Goal: Find contact information: Find contact information

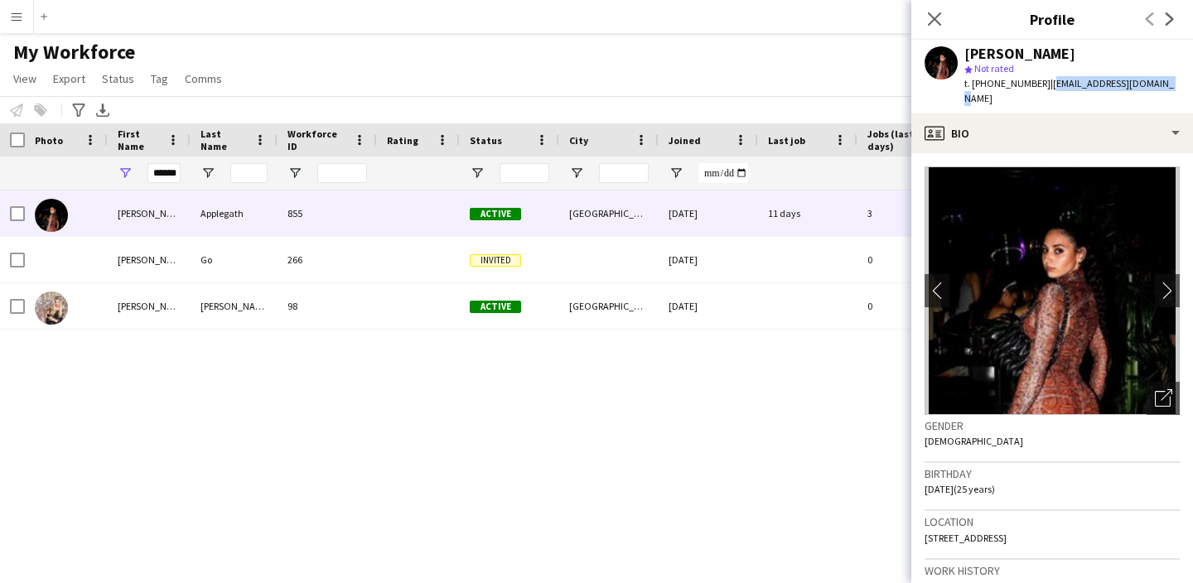
scroll to position [0, 66]
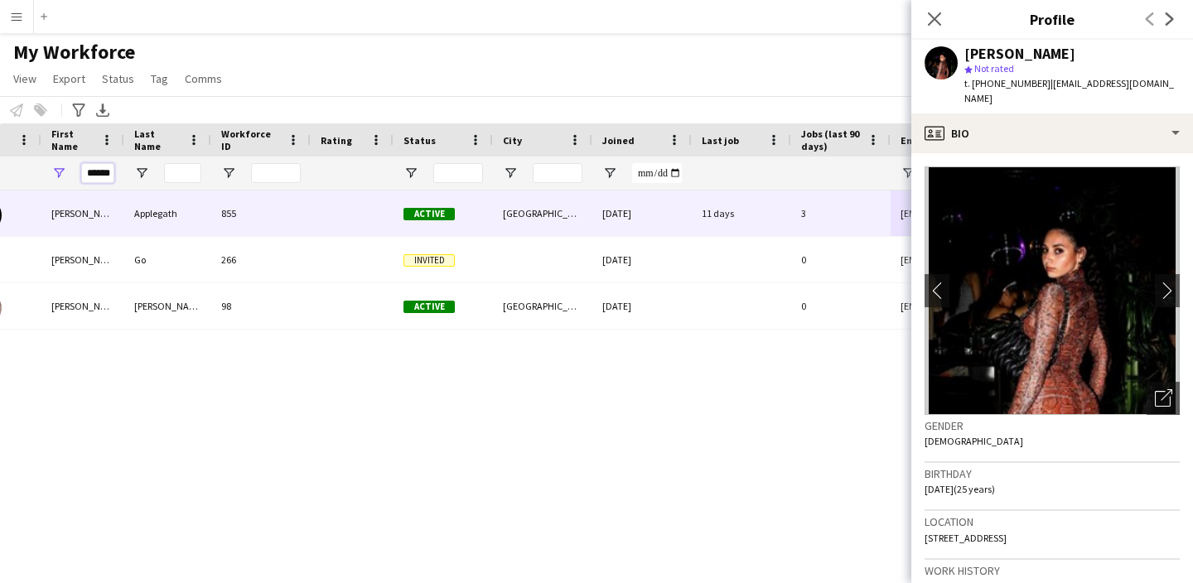
drag, startPoint x: 112, startPoint y: 178, endPoint x: 10, endPoint y: 143, distance: 107.7
click at [10, 143] on div "Workforce Details Photo First Name" at bounding box center [822, 156] width 1776 height 67
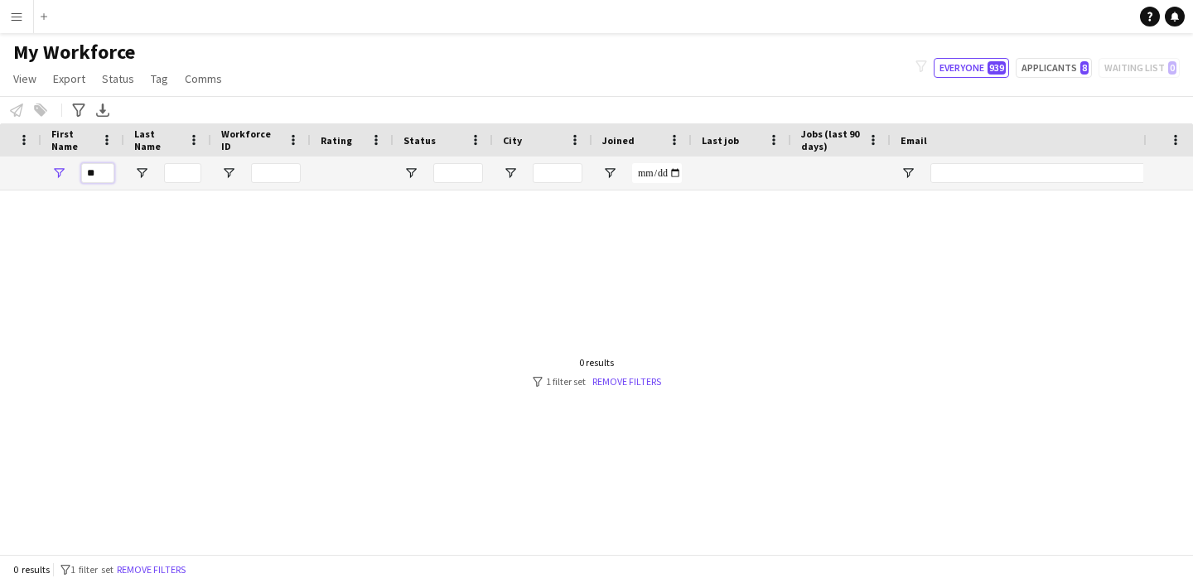
type input "*"
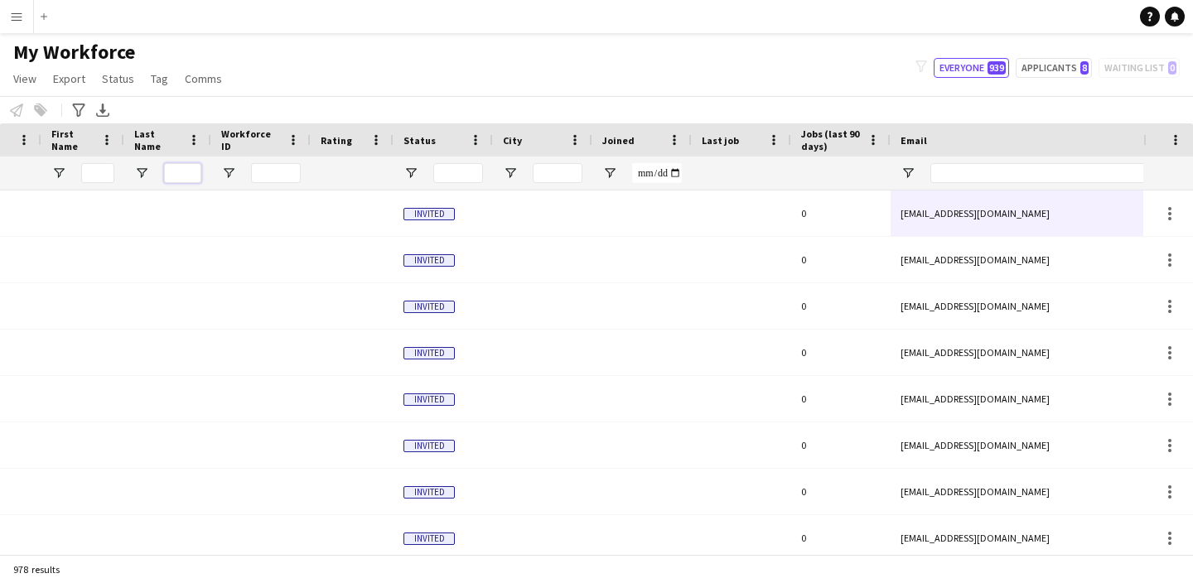
click at [189, 172] on input "Last Name Filter Input" at bounding box center [182, 173] width 37 height 20
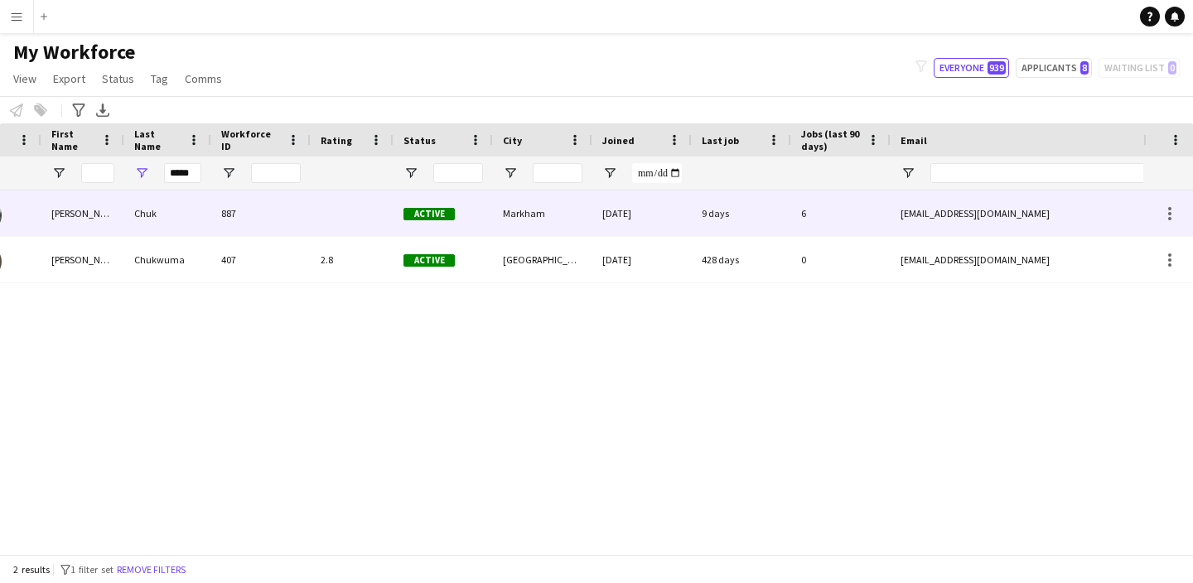
drag, startPoint x: 188, startPoint y: 172, endPoint x: 967, endPoint y: 214, distance: 780.0
click at [967, 214] on div "[EMAIL_ADDRESS][DOMAIN_NAME]" at bounding box center [1056, 214] width 331 height 46
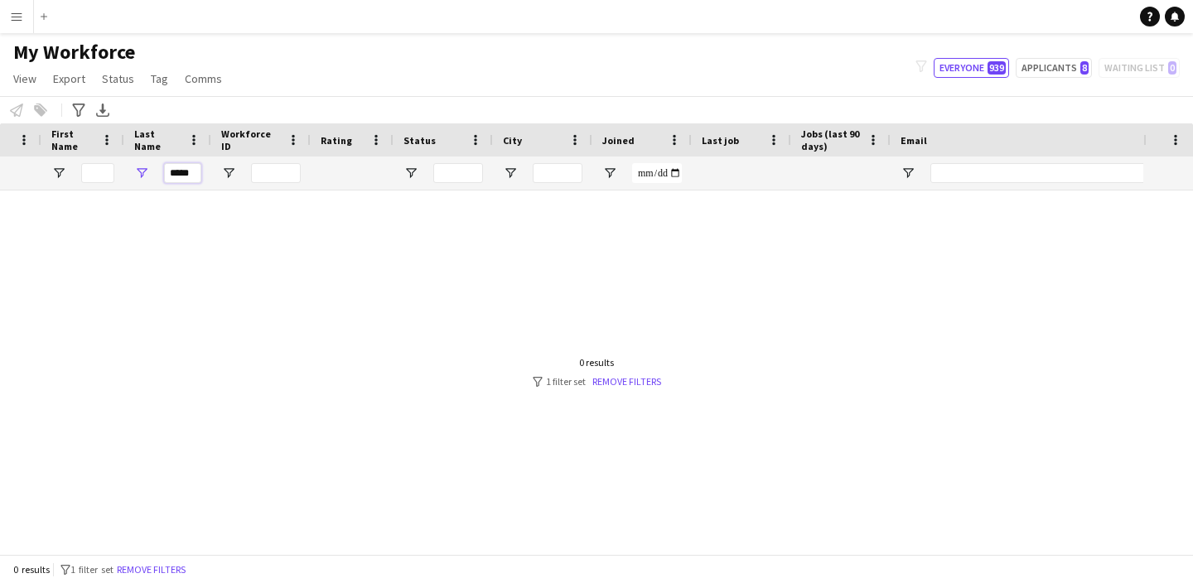
click at [192, 172] on input "*****" at bounding box center [182, 173] width 37 height 20
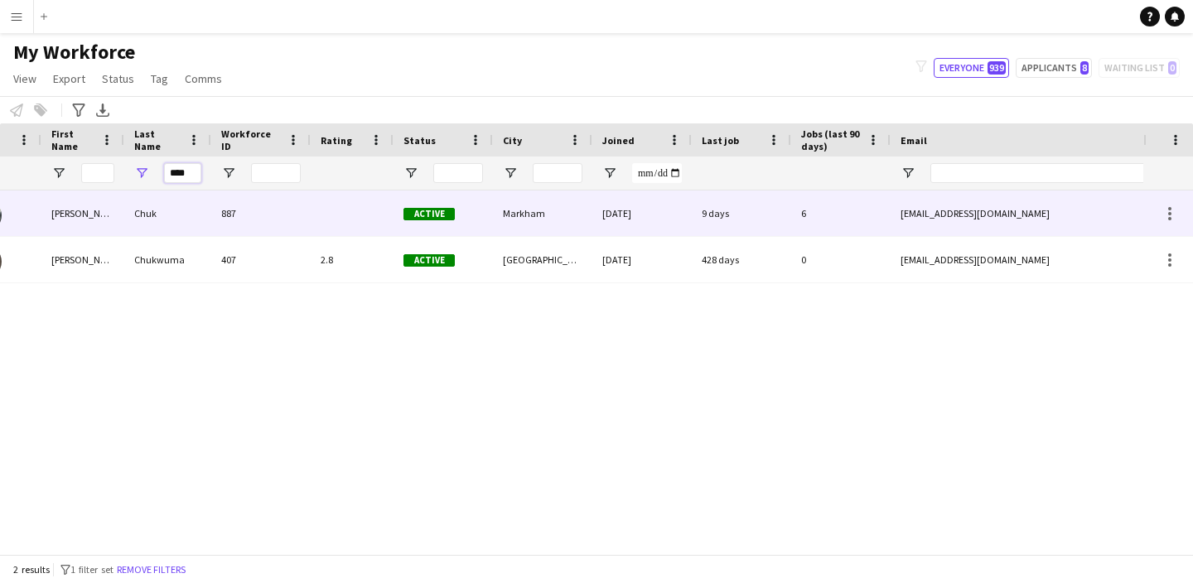
type input "****"
click at [935, 218] on div "[EMAIL_ADDRESS][DOMAIN_NAME]" at bounding box center [1056, 214] width 331 height 46
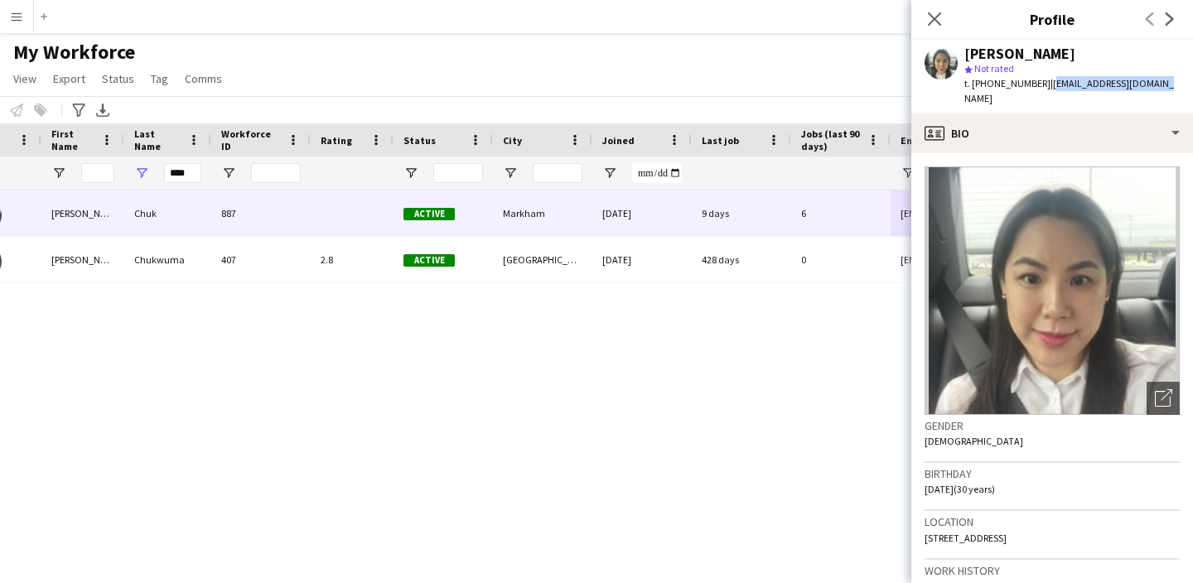
drag, startPoint x: 1162, startPoint y: 89, endPoint x: 1039, endPoint y: 85, distance: 122.7
click at [1039, 85] on app-profile-header "[PERSON_NAME] star Not rated t. [PHONE_NUMBER] | [EMAIL_ADDRESS][DOMAIN_NAME]" at bounding box center [1053, 77] width 282 height 74
copy span "[EMAIL_ADDRESS][DOMAIN_NAME]"
drag, startPoint x: 193, startPoint y: 179, endPoint x: 123, endPoint y: 165, distance: 71.0
click at [123, 165] on div "****" at bounding box center [822, 173] width 1776 height 33
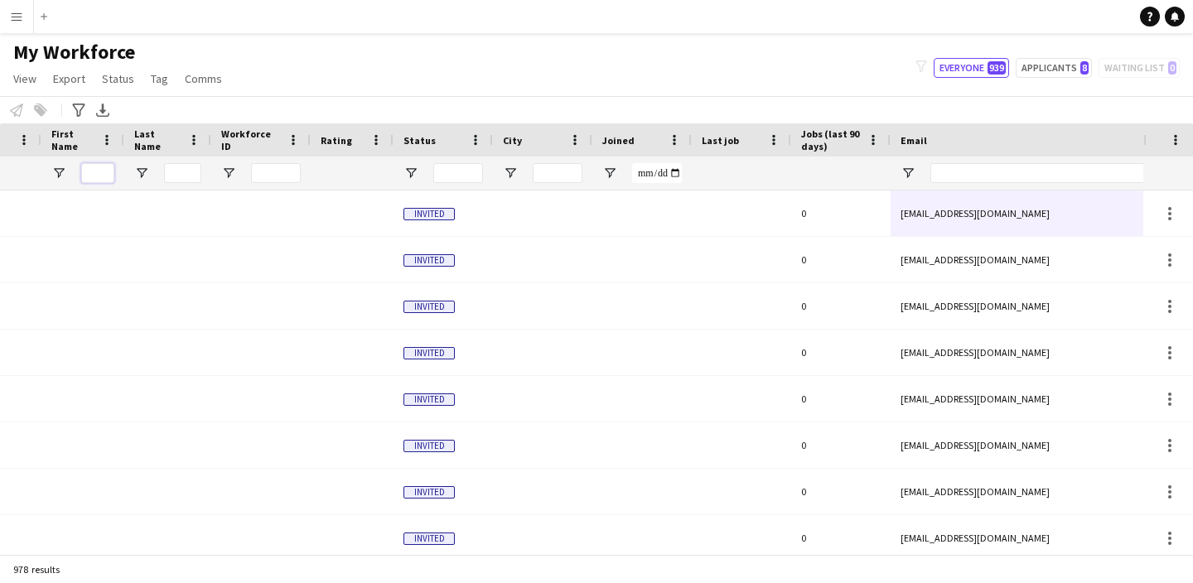
click at [101, 176] on input "First Name Filter Input" at bounding box center [97, 173] width 33 height 20
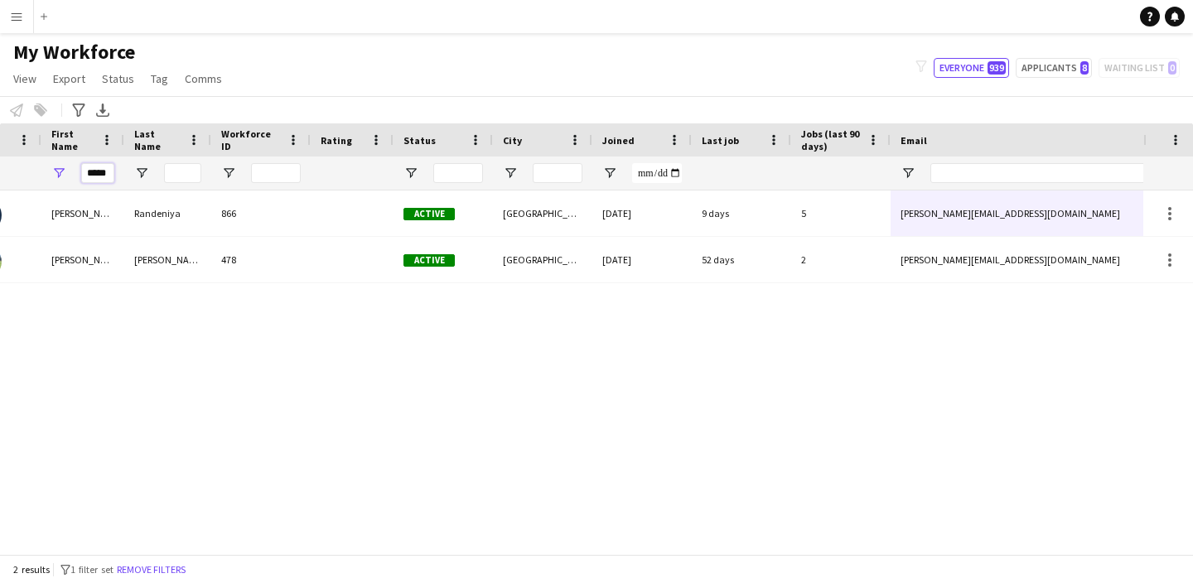
type input "*****"
drag, startPoint x: 100, startPoint y: 176, endPoint x: 994, endPoint y: 223, distance: 895.4
click at [994, 221] on div "[PERSON_NAME][EMAIL_ADDRESS][DOMAIN_NAME]" at bounding box center [1056, 214] width 331 height 46
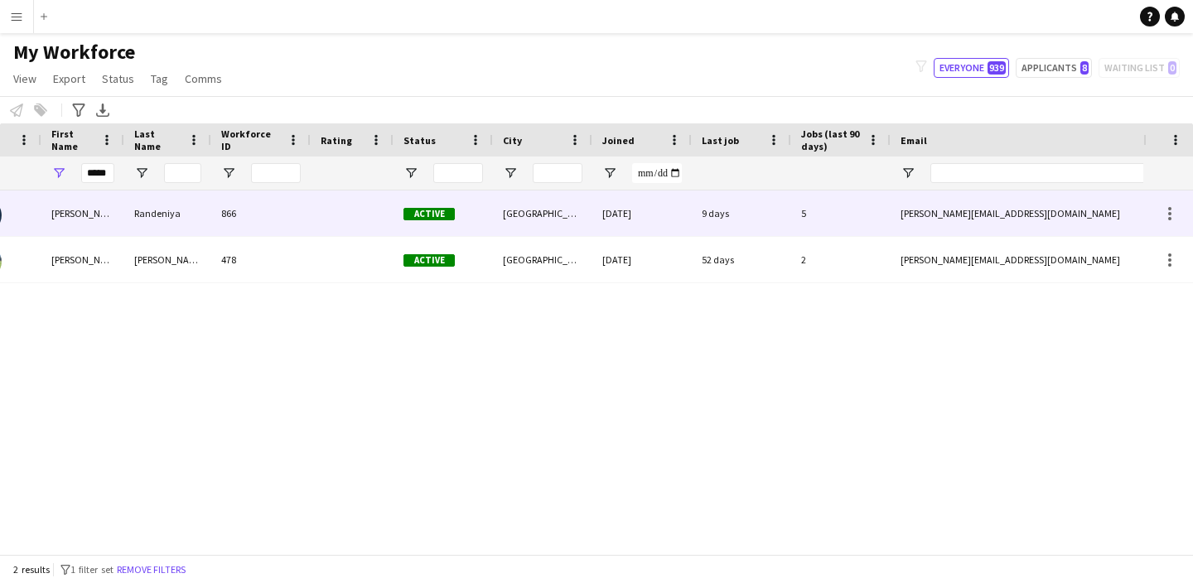
click at [994, 225] on div "[PERSON_NAME][EMAIL_ADDRESS][DOMAIN_NAME]" at bounding box center [1056, 214] width 331 height 46
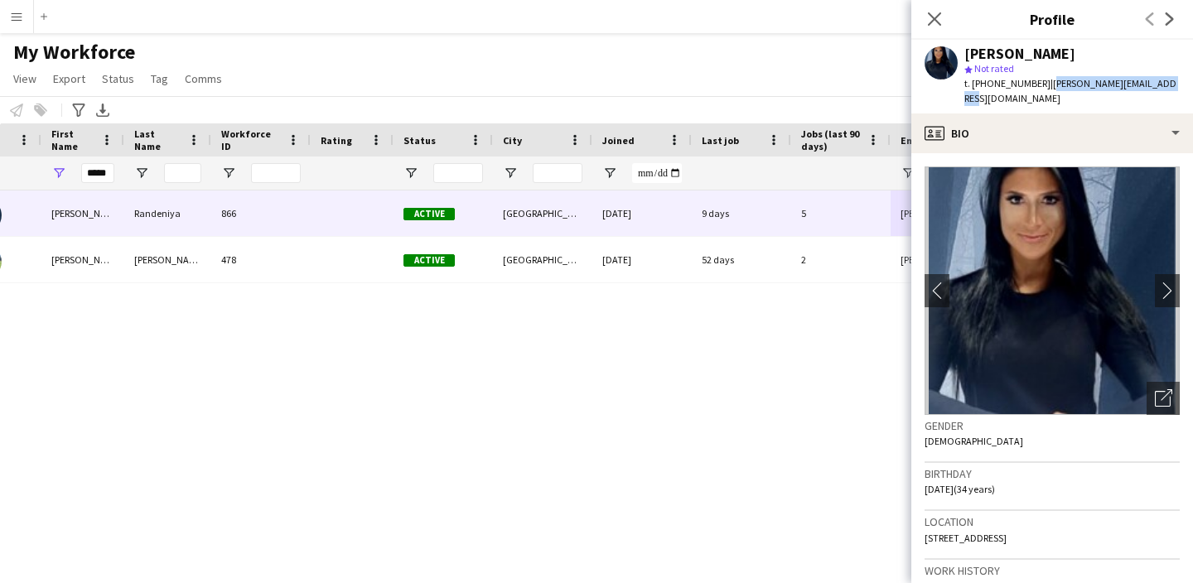
drag, startPoint x: 1172, startPoint y: 87, endPoint x: 1040, endPoint y: 80, distance: 132.0
click at [1040, 80] on app-profile-header "[PERSON_NAME] star Not rated t. [PHONE_NUMBER] | [PERSON_NAME][EMAIL_ADDRESS][D…" at bounding box center [1053, 77] width 282 height 74
copy span "[PERSON_NAME][EMAIL_ADDRESS][DOMAIN_NAME]"
